Goal: Navigation & Orientation: Find specific page/section

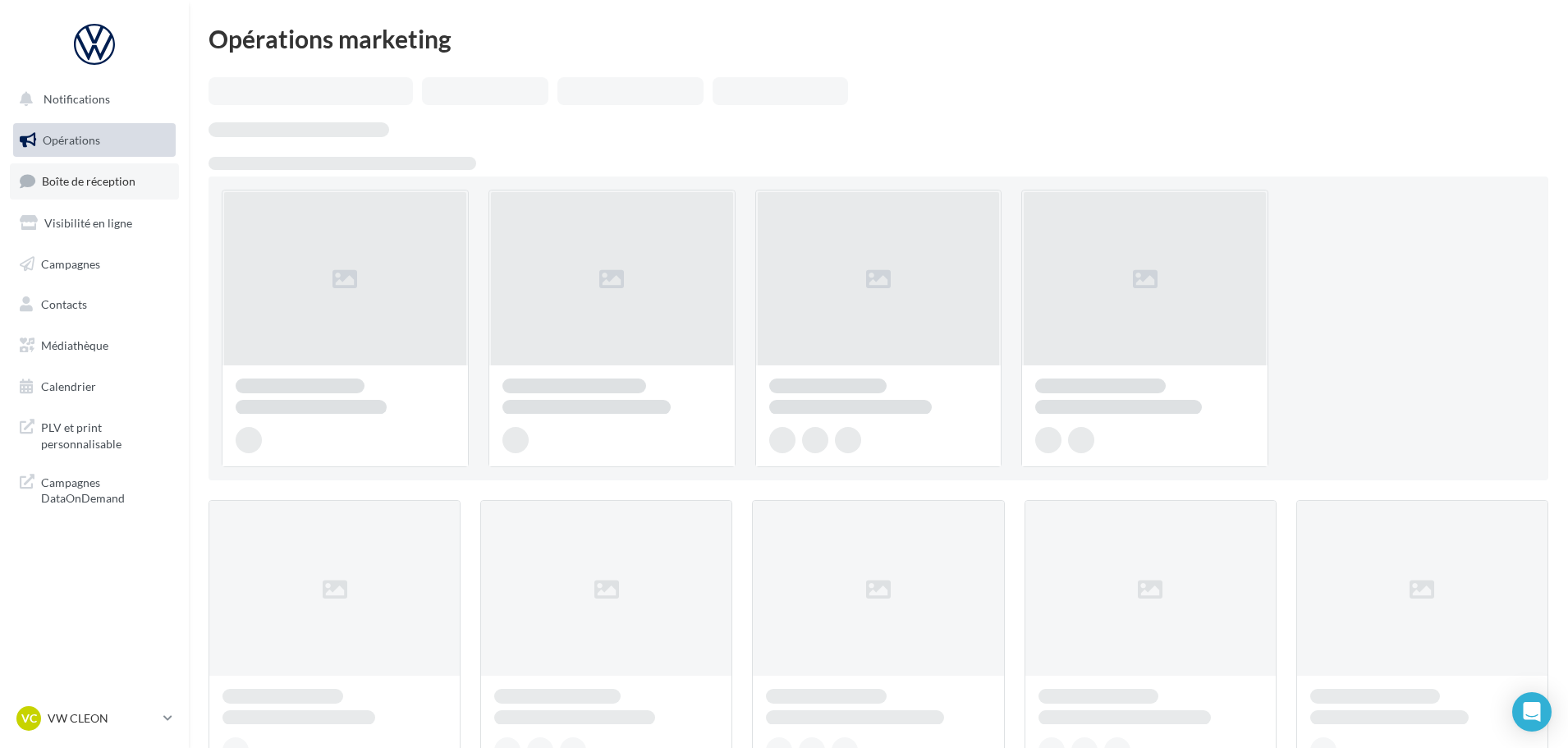
click at [74, 177] on span "Boîte de réception" at bounding box center [89, 180] width 93 height 14
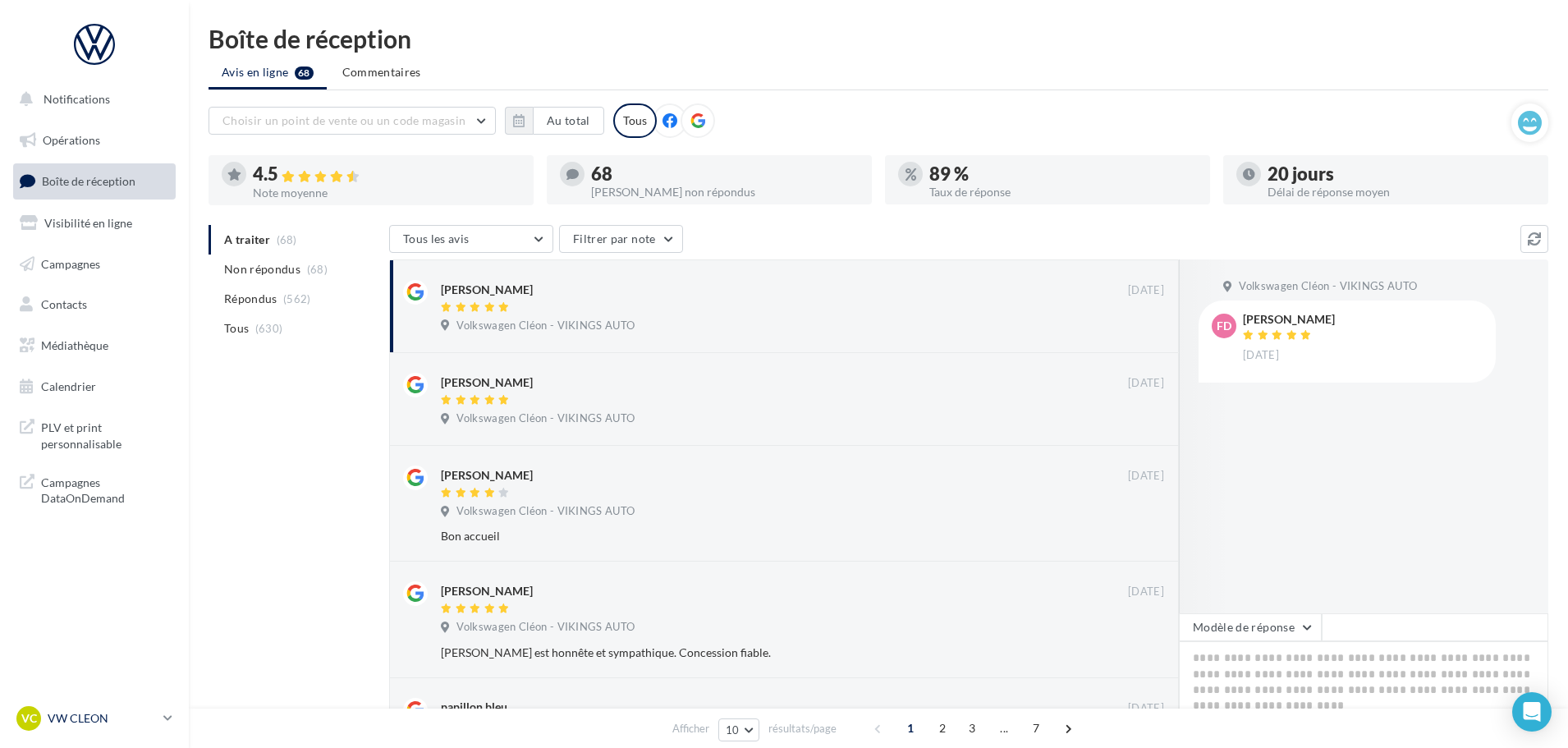
click at [136, 722] on p "VW CLEON" at bounding box center [102, 719] width 109 height 17
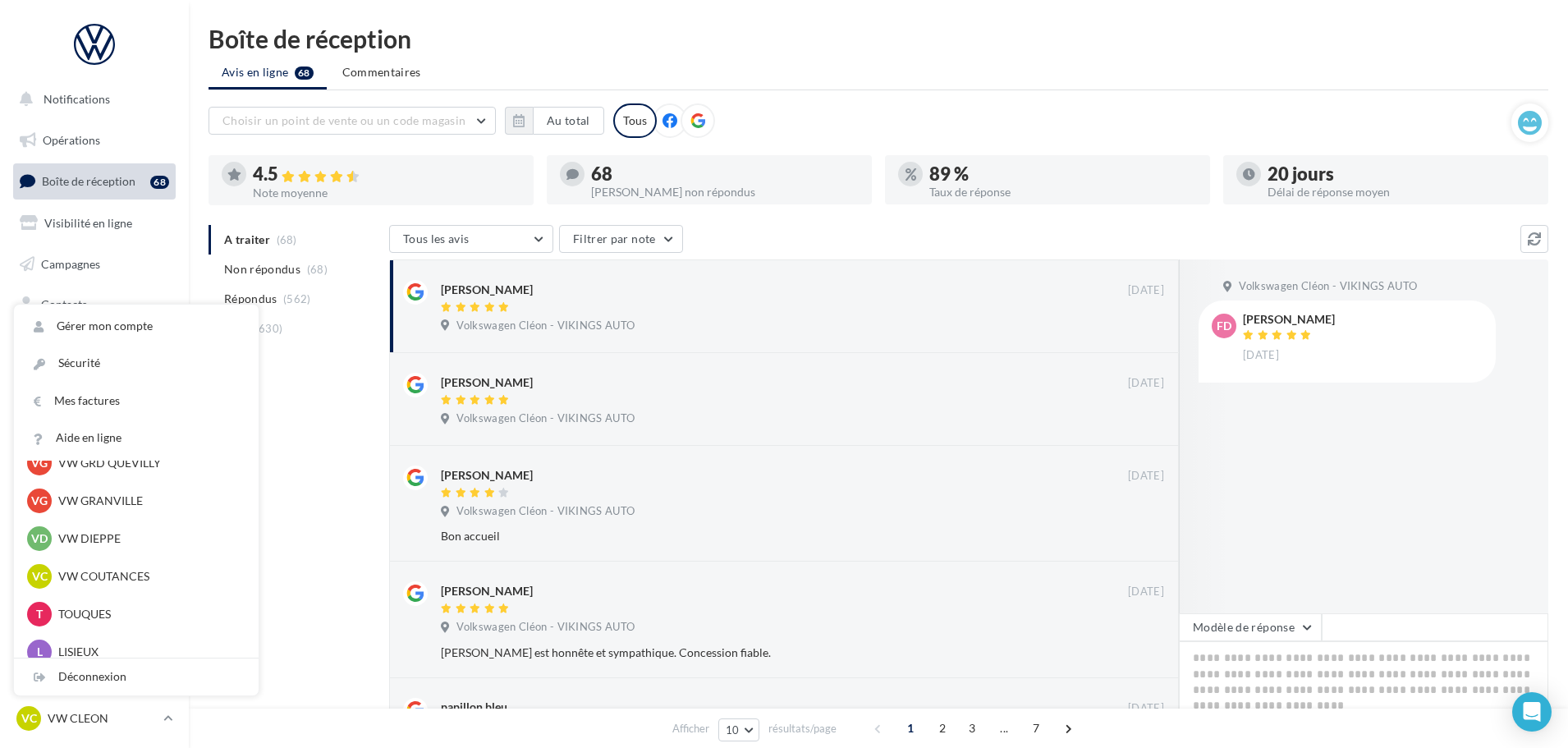
scroll to position [411, 0]
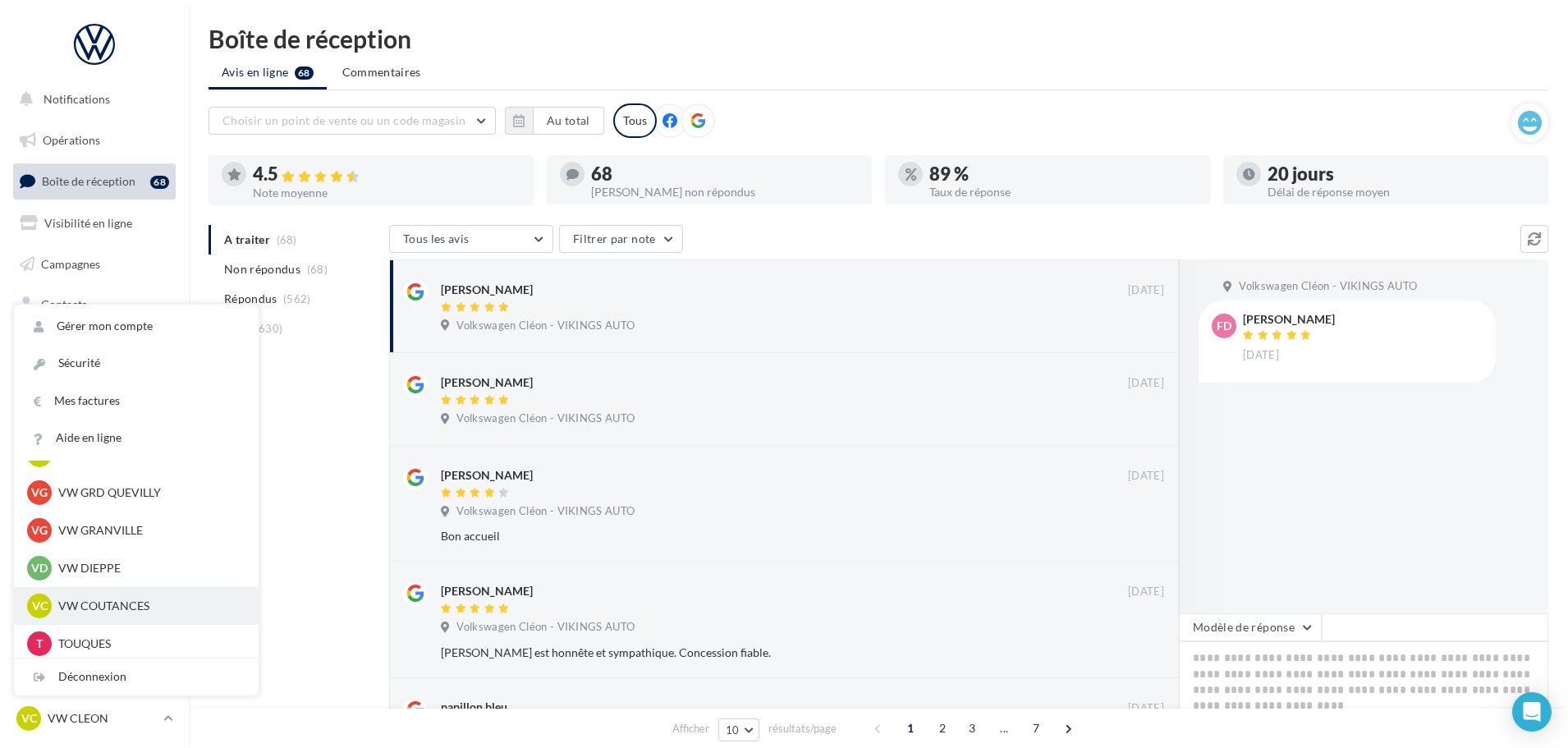
click at [102, 604] on p "VW COUTANCES" at bounding box center [147, 606] width 180 height 17
